Goal: Task Accomplishment & Management: Use online tool/utility

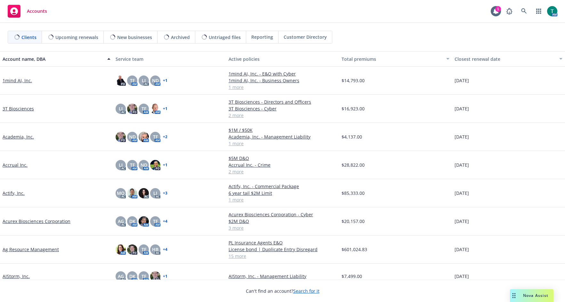
click at [525, 297] on span "Nova Assist" at bounding box center [535, 295] width 25 height 5
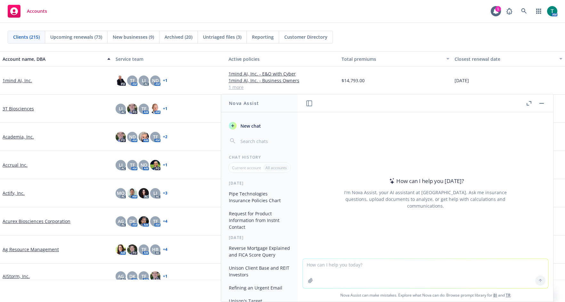
click at [342, 266] on textarea at bounding box center [425, 273] width 245 height 29
type textarea "occurrence vs claims made"
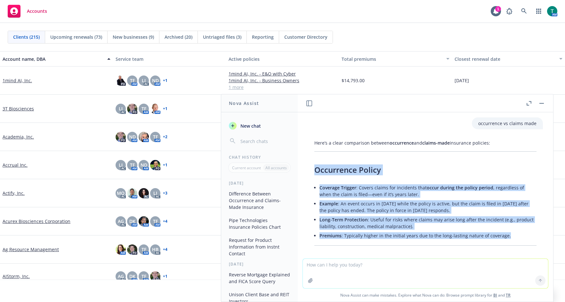
drag, startPoint x: 403, startPoint y: 145, endPoint x: 307, endPoint y: 177, distance: 101.1
copy div "Occurrence Policy Coverage Trigger : Covers claims for incidents that occur dur…"
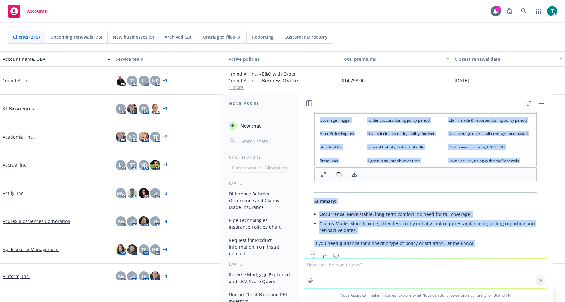
scroll to position [305, 0]
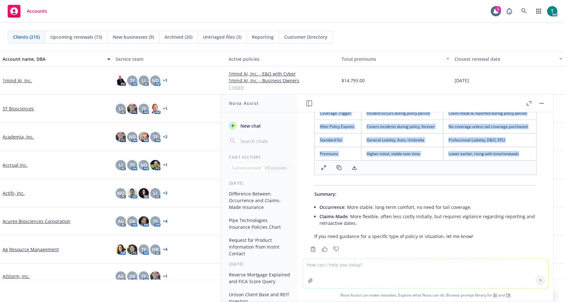
drag, startPoint x: 316, startPoint y: 171, endPoint x: 515, endPoint y: 148, distance: 200.8
click at [515, 148] on div "Here’s a clear comparison between occurrence and claims-made insurance policies…" at bounding box center [425, 37] width 235 height 410
copy div "Loremi-Dolo Sitame Consecte Adipisc : Elitse doeius temp incidid utl etdolor ma…"
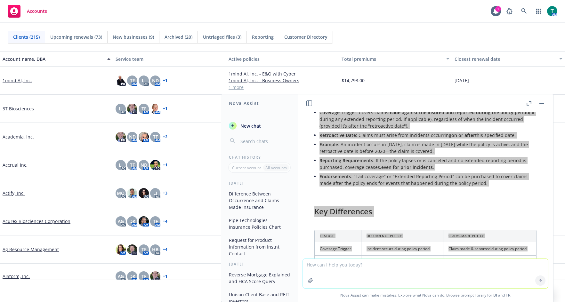
scroll to position [320, 0]
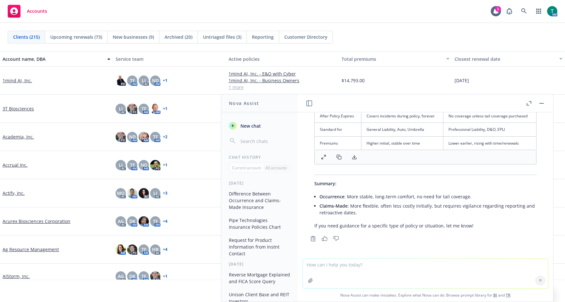
click at [352, 266] on textarea at bounding box center [425, 273] width 245 height 29
type textarea "Prior and Pending date"
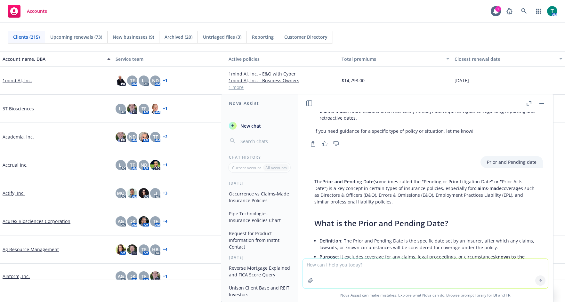
scroll to position [425, 0]
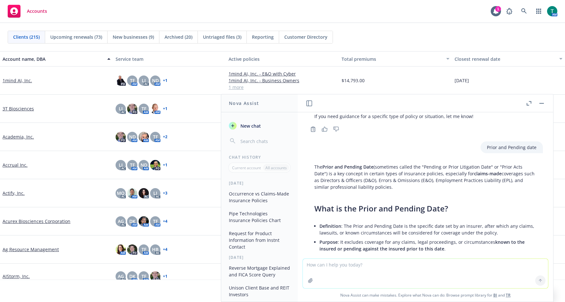
drag, startPoint x: 390, startPoint y: 207, endPoint x: 310, endPoint y: 173, distance: 87.1
copy div "Lor Ipsum dol Sitamet Cons (adipiscin elitse doe "Tempori ut Labor Etdolorema A…"
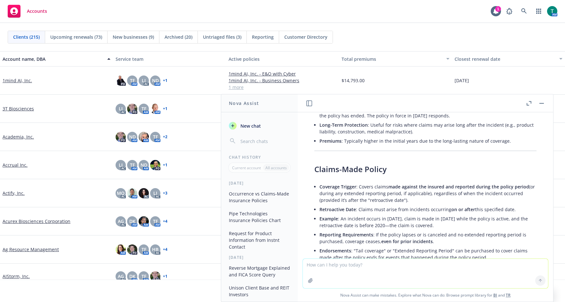
scroll to position [0, 0]
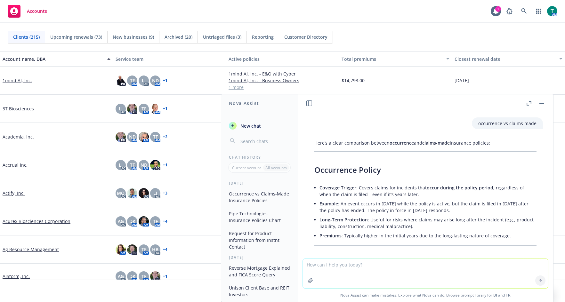
click at [319, 264] on textarea at bounding box center [425, 273] width 245 height 29
type textarea "re"
click at [545, 104] on button "button" at bounding box center [542, 104] width 8 height 8
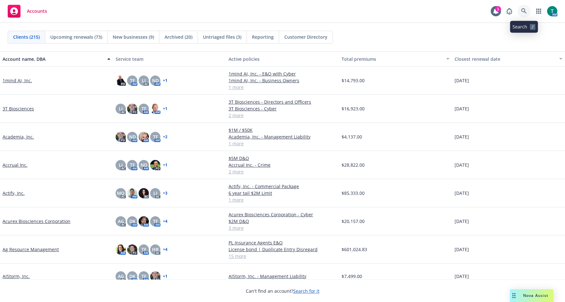
click at [524, 12] on icon at bounding box center [523, 10] width 5 height 5
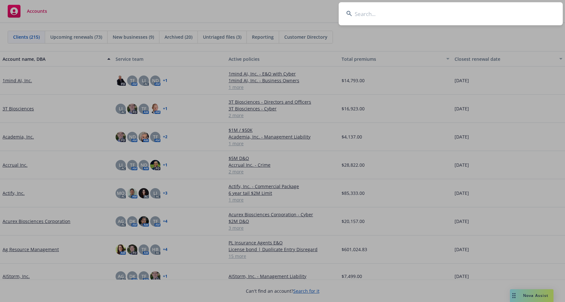
click at [373, 17] on input at bounding box center [451, 13] width 224 height 23
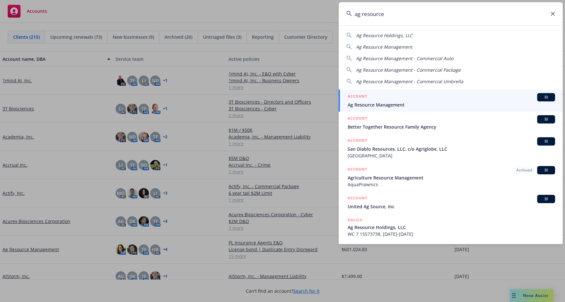
type input "ag resource"
click at [373, 101] on div "ACCOUNT BI" at bounding box center [452, 97] width 208 height 8
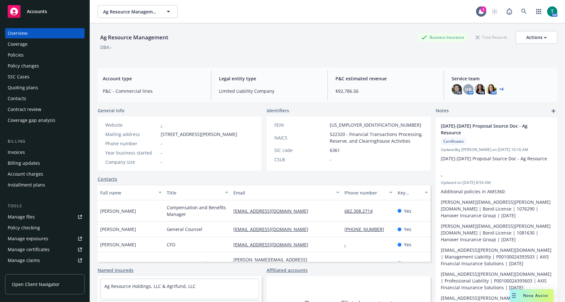
click at [540, 299] on div "Nova Assist" at bounding box center [532, 296] width 44 height 13
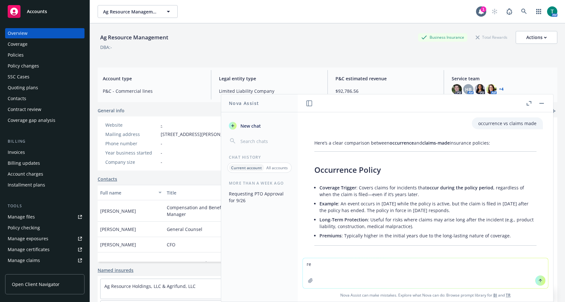
drag, startPoint x: 309, startPoint y: 264, endPoint x: 267, endPoint y: 261, distance: 42.4
click at [298, 262] on div "Nova Assist New chat Chat History Current account All accounts More than a week…" at bounding box center [426, 198] width 256 height 208
type textarea "refine email"
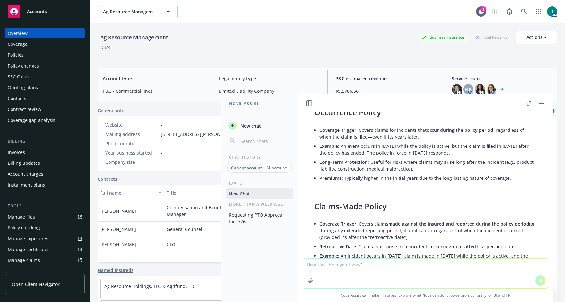
paste textarea "You may need to walk me through this one time as I don’t have a background in t…"
type textarea "You may need to walk me through this one time as I don’t have a background in t…"
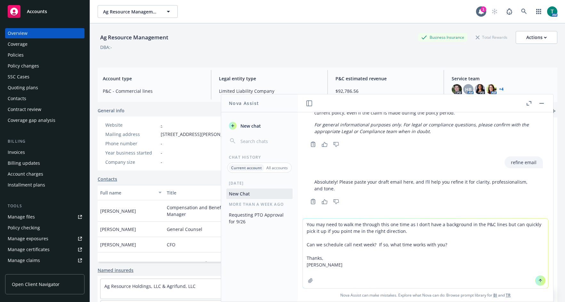
scroll to position [798, 0]
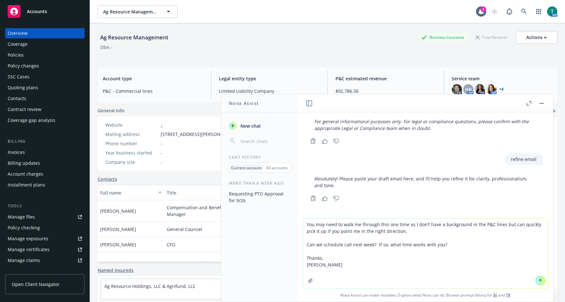
click at [324, 263] on textarea "You may need to walk me through this one time as I don’t have a background in t…" at bounding box center [425, 254] width 245 height 70
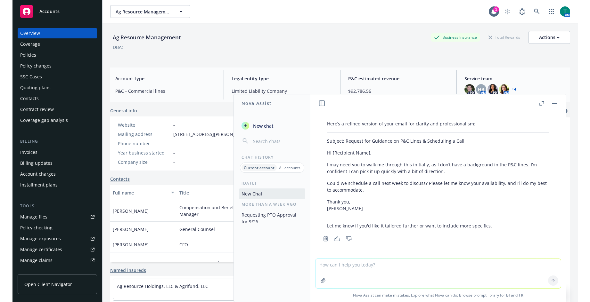
scroll to position [941, 0]
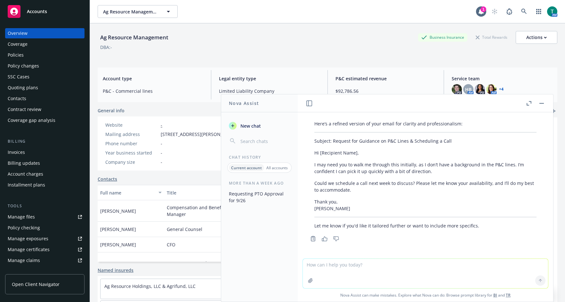
click at [361, 203] on p "Thank you, [PERSON_NAME]" at bounding box center [426, 205] width 222 height 13
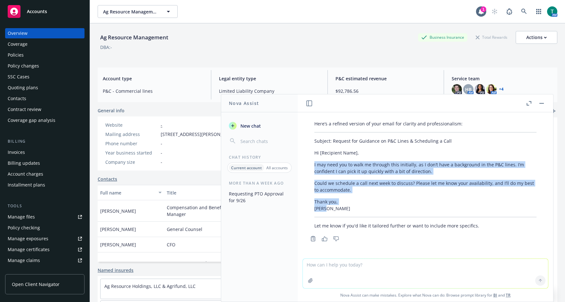
drag, startPoint x: 336, startPoint y: 209, endPoint x: 308, endPoint y: 164, distance: 52.7
click at [308, 164] on div "Here’s a refined version of your email for clarity and professionalism: Subject…" at bounding box center [425, 175] width 235 height 114
copy div "I may need you to walk me through this initially, as I don’t have a background …"
click at [541, 102] on button "button" at bounding box center [542, 104] width 8 height 8
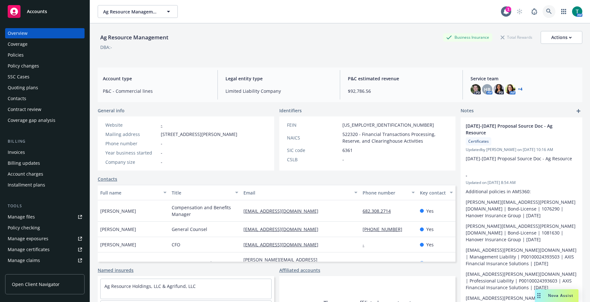
click at [546, 13] on icon at bounding box center [548, 11] width 5 height 5
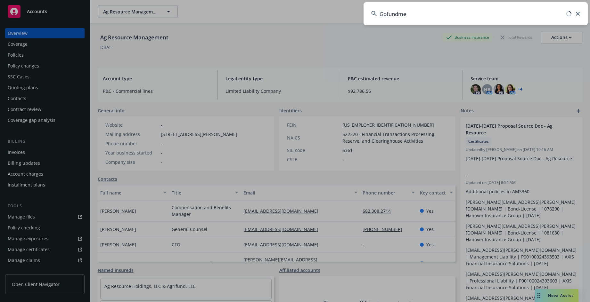
type input "Gofundme"
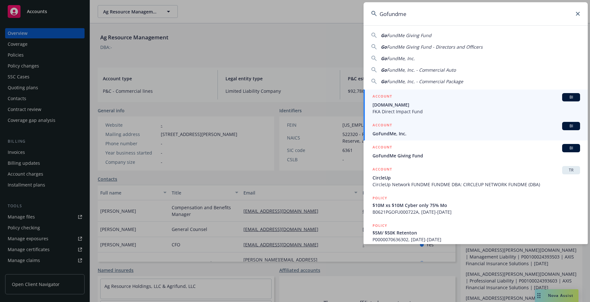
click at [565, 123] on div "BI" at bounding box center [571, 126] width 18 height 8
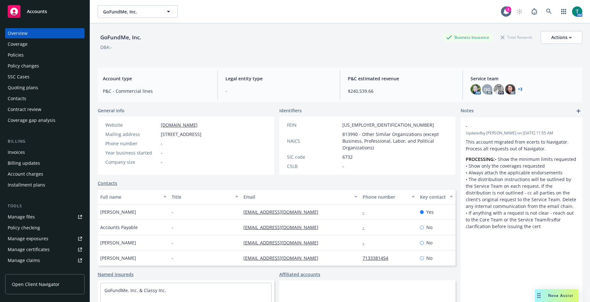
click at [560, 294] on span "Nova Assist" at bounding box center [560, 295] width 25 height 5
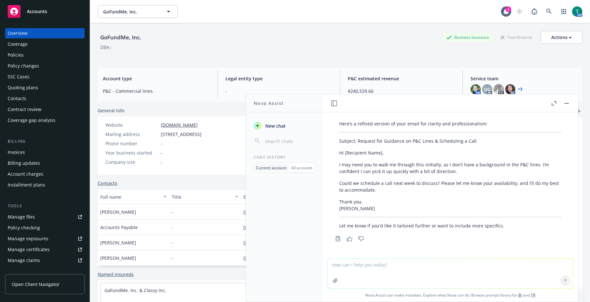
click at [373, 269] on textarea at bounding box center [450, 273] width 245 height 29
type textarea "refine email"
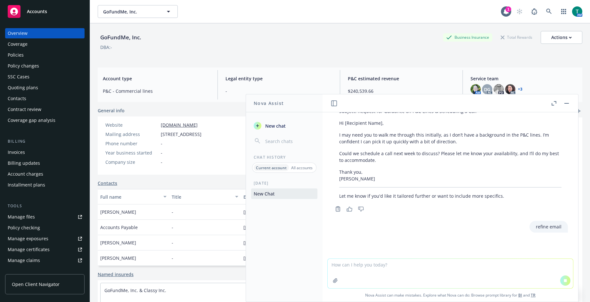
paste textarea "See below and attached. This is for the non-profit D&O, and this is and auto re…"
type textarea "See below and attached. This is for the non-profit D&O, and this is and auto re…"
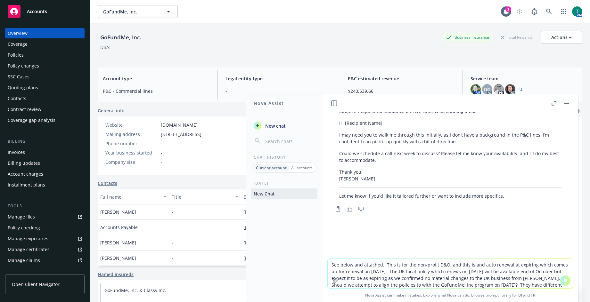
scroll to position [936, 0]
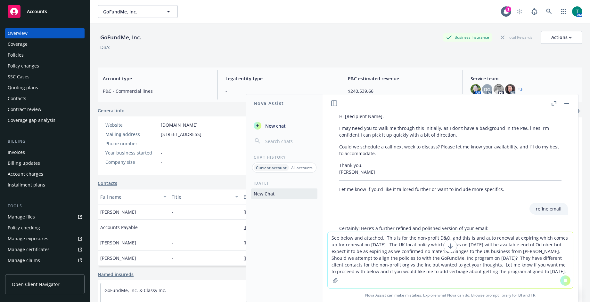
drag, startPoint x: 498, startPoint y: 272, endPoint x: 508, endPoint y: 266, distance: 12.2
click at [500, 270] on textarea "See below and attached. This is for the non-profit D&O, and this is and auto re…" at bounding box center [450, 260] width 245 height 56
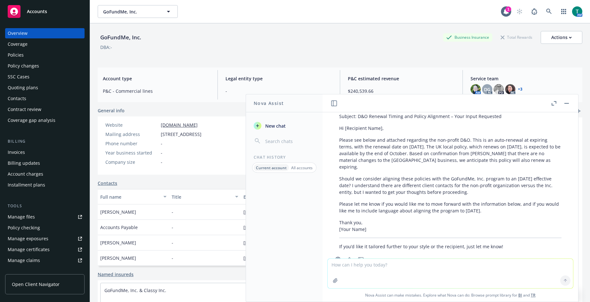
scroll to position [1338, 0]
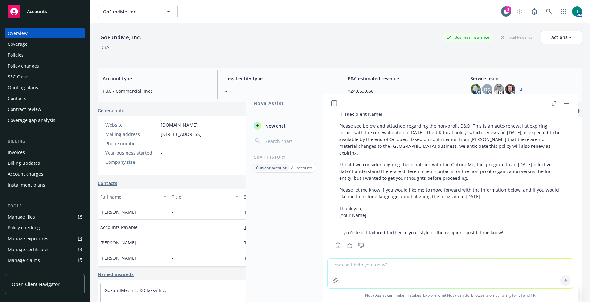
drag, startPoint x: 493, startPoint y: 192, endPoint x: 332, endPoint y: 128, distance: 172.4
click at [332, 128] on div "Here’s a refined and polished version of your email for clarity and professiona…" at bounding box center [450, 164] width 245 height 171
click at [565, 101] on button "button" at bounding box center [567, 104] width 8 height 8
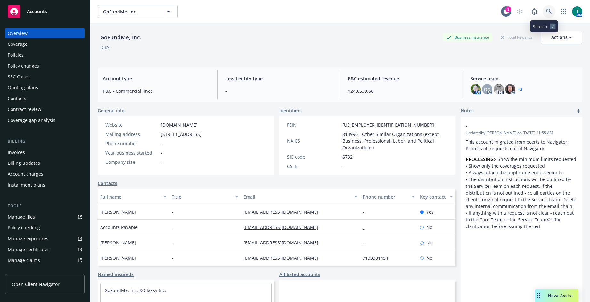
click at [546, 12] on icon at bounding box center [549, 12] width 6 height 6
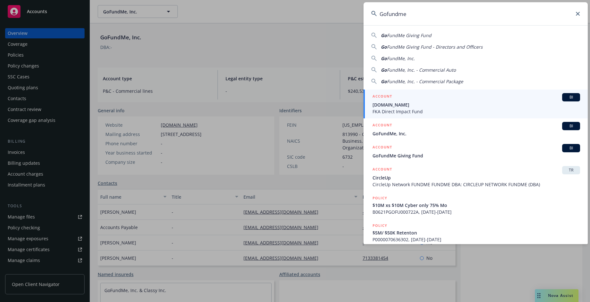
type input "Gofundme"
click at [398, 109] on span "FKA Direct Impact Fund" at bounding box center [477, 111] width 208 height 7
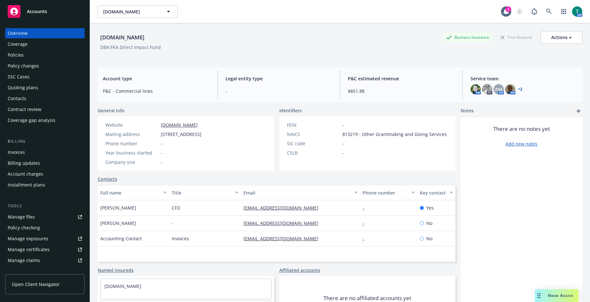
click at [26, 219] on div "Manage files" at bounding box center [21, 217] width 27 height 10
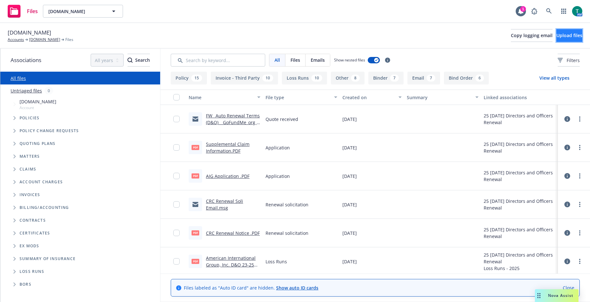
click at [576, 39] on button "Upload files" at bounding box center [569, 35] width 26 height 13
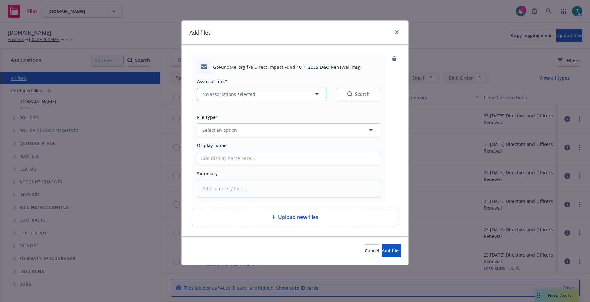
click at [221, 92] on span "No associations selected" at bounding box center [228, 94] width 53 height 7
type textarea "x"
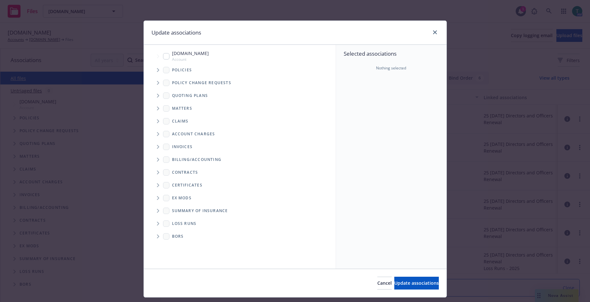
click at [166, 58] on input "Tree Example" at bounding box center [166, 56] width 6 height 6
checkbox input "true"
click at [157, 95] on icon "Tree Example" at bounding box center [158, 96] width 3 height 4
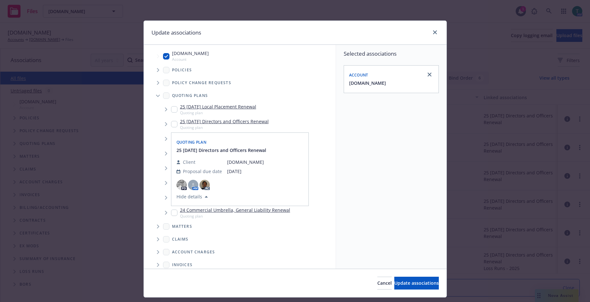
click at [171, 127] on input "Tree Example" at bounding box center [174, 124] width 6 height 6
checkbox input "true"
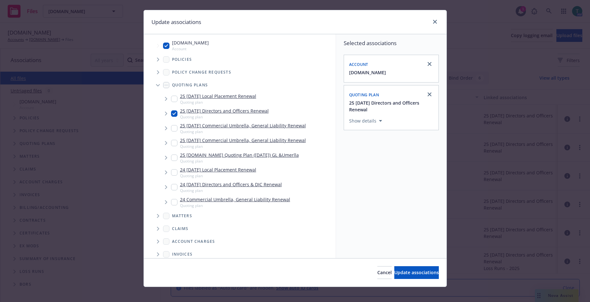
scroll to position [16, 0]
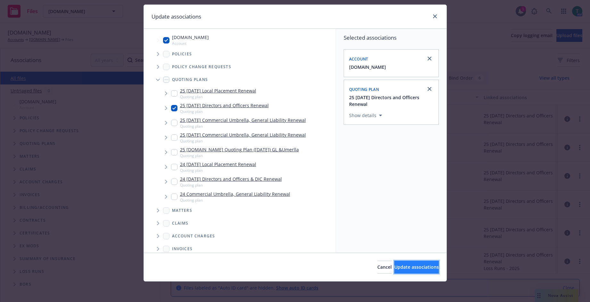
click at [407, 266] on span "Update associations" at bounding box center [416, 267] width 45 height 6
type textarea "x"
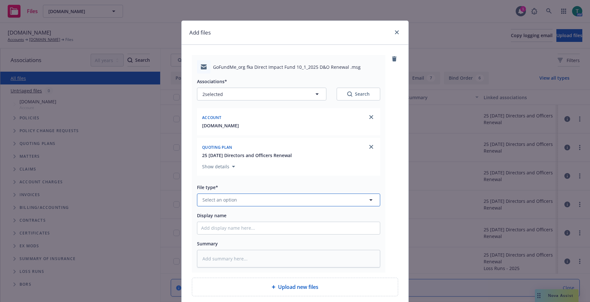
click at [225, 201] on span "Select an option" at bounding box center [219, 200] width 35 height 7
type input "email"
click at [217, 184] on div "Email" at bounding box center [288, 182] width 175 height 9
type textarea "x"
click at [222, 198] on span "Email" at bounding box center [276, 200] width 148 height 7
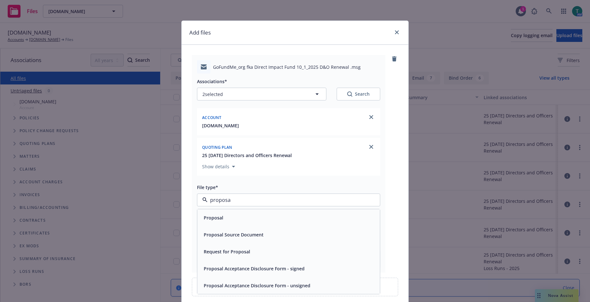
type input "proposal"
click at [235, 227] on div "Proposal Source Document" at bounding box center [288, 234] width 183 height 17
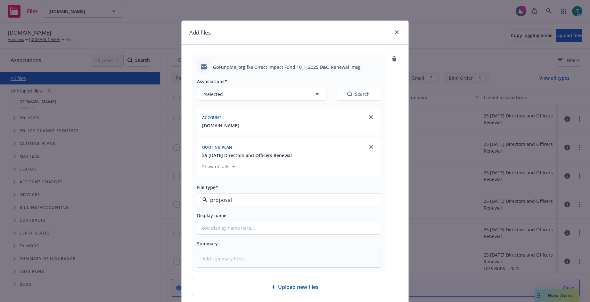
type textarea "x"
click at [309, 199] on span "Proposal Source Document" at bounding box center [276, 200] width 148 height 7
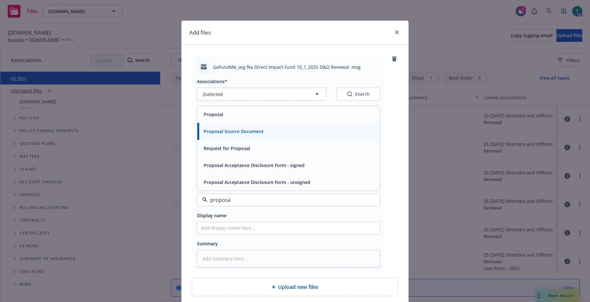
type input "proposal"
click at [222, 118] on div "Proposal" at bounding box center [288, 114] width 175 height 9
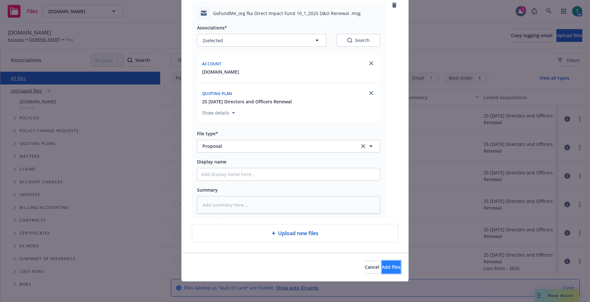
click at [383, 266] on span "Add files" at bounding box center [391, 267] width 19 height 6
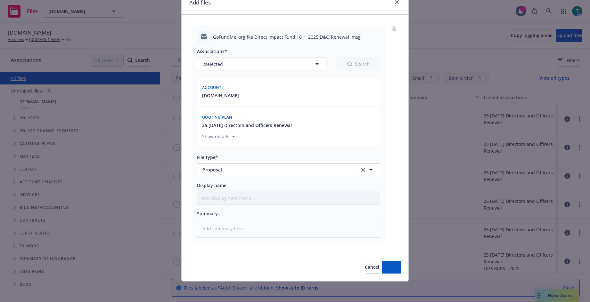
scroll to position [30, 0]
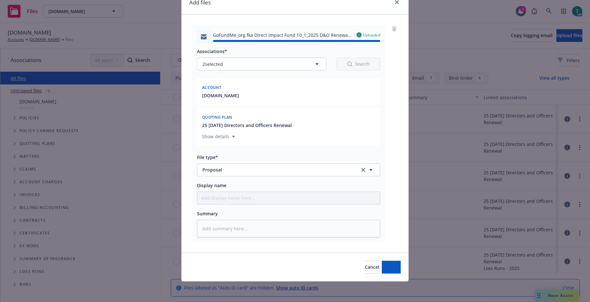
type textarea "x"
